Goal: Find specific page/section: Find specific page/section

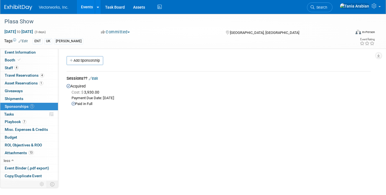
click at [84, 7] on link "Events" at bounding box center [87, 7] width 20 height 14
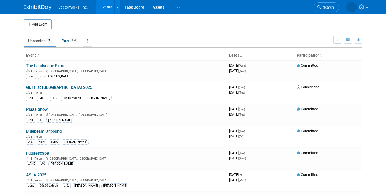
click at [88, 42] on icon at bounding box center [87, 41] width 1 height 4
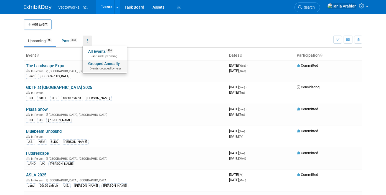
click at [93, 64] on link "Grouped Annually Events grouped by year" at bounding box center [105, 66] width 44 height 12
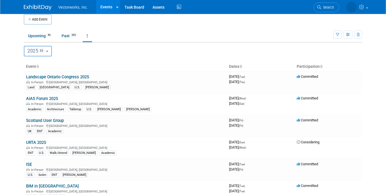
scroll to position [6, 0]
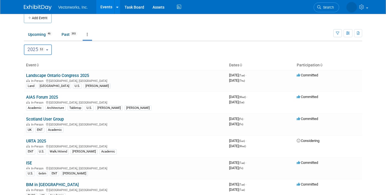
click at [48, 49] on b "button" at bounding box center [47, 49] width 2 height 1
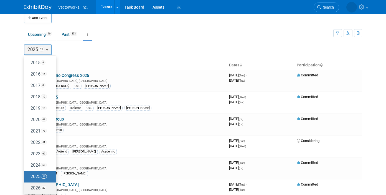
click at [37, 188] on label "2026 29" at bounding box center [39, 187] width 24 height 9
click at [29, 188] on input "2026 29" at bounding box center [27, 188] width 4 height 4
select select "2026"
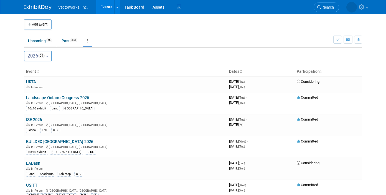
click at [48, 56] on b "button" at bounding box center [47, 56] width 2 height 1
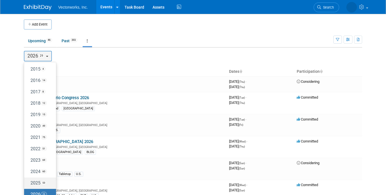
click at [37, 181] on label "2025 53" at bounding box center [39, 182] width 24 height 9
click at [29, 181] on input "2025 53" at bounding box center [27, 183] width 4 height 4
select select "2025"
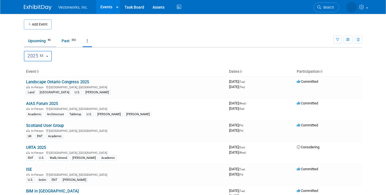
click at [39, 42] on link "Upcoming 46" at bounding box center [40, 41] width 32 height 11
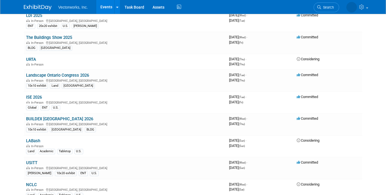
scroll to position [368, 0]
